Goal: Information Seeking & Learning: Learn about a topic

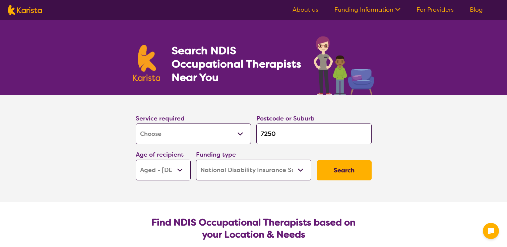
select select "[MEDICAL_DATA]"
select select "AG"
select select "NDIS"
select select "[MEDICAL_DATA]"
select select "AG"
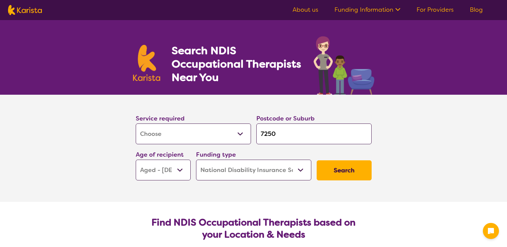
select select "NDIS"
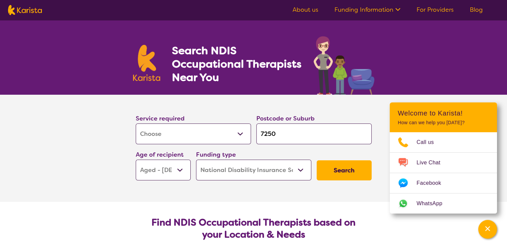
click at [174, 167] on select "Early Childhood - 0 to 9 Child - 10 to 11 Adolescent - 12 to 17 Adult - 18 to 6…" at bounding box center [163, 170] width 55 height 21
select select "AD"
click at [136, 160] on select "Early Childhood - 0 to 9 Child - 10 to 11 Adolescent - 12 to 17 Adult - 18 to 6…" at bounding box center [163, 170] width 55 height 21
select select "AD"
click at [337, 172] on button "Search" at bounding box center [343, 170] width 55 height 20
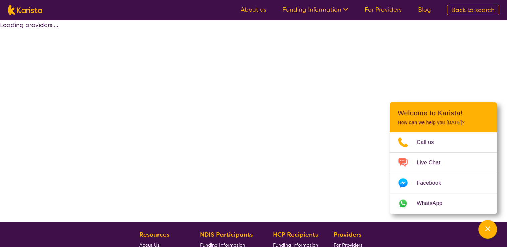
select select "by_score"
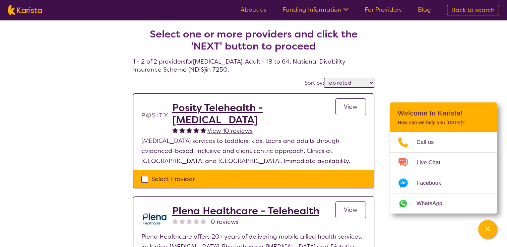
click at [344, 85] on select "Highly reviewed Top rated" at bounding box center [349, 83] width 50 height 10
click at [278, 68] on h4 "Select one or more providers and click the 'NEXT' button to proceed 1 - 2 of 2 …" at bounding box center [253, 43] width 241 height 62
select select "[MEDICAL_DATA]"
select select "AD"
select select "NDIS"
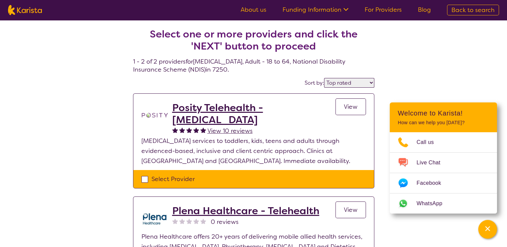
select select "[MEDICAL_DATA]"
select select "AD"
select select "NDIS"
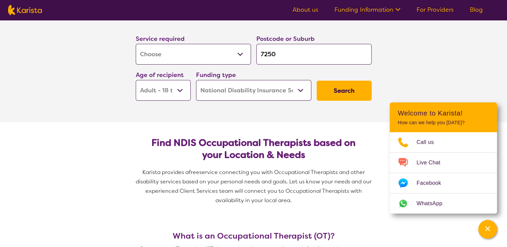
scroll to position [79, 0]
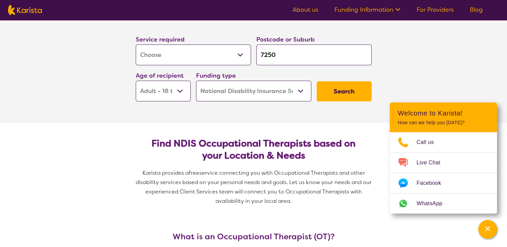
click at [349, 94] on button "Search" at bounding box center [343, 91] width 55 height 20
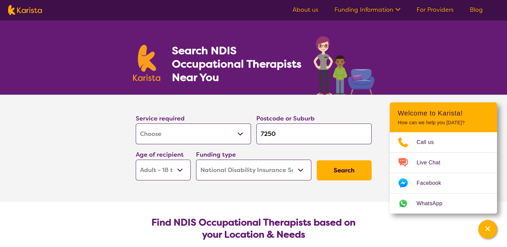
select select "by_score"
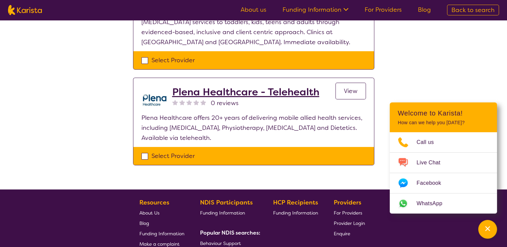
scroll to position [119, 0]
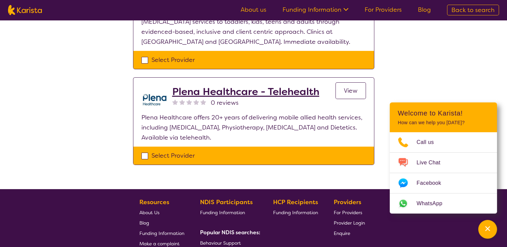
click at [274, 93] on h2 "Plena Healthcare - Telehealth" at bounding box center [245, 92] width 147 height 12
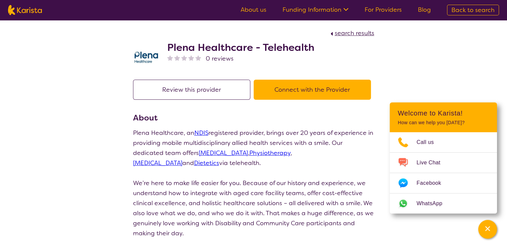
select select "by_score"
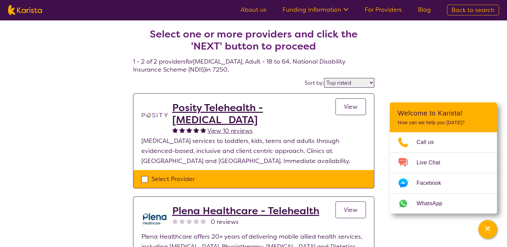
select select "[MEDICAL_DATA]"
select select "AD"
select select "NDIS"
select select "[MEDICAL_DATA]"
select select "AD"
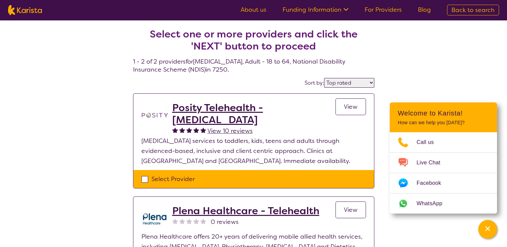
select select "NDIS"
